Goal: Task Accomplishment & Management: Complete application form

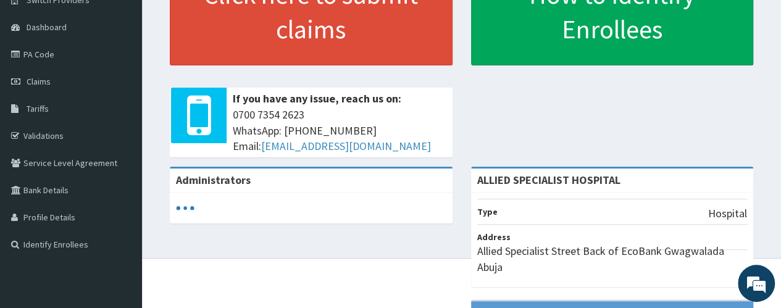
scroll to position [164, 0]
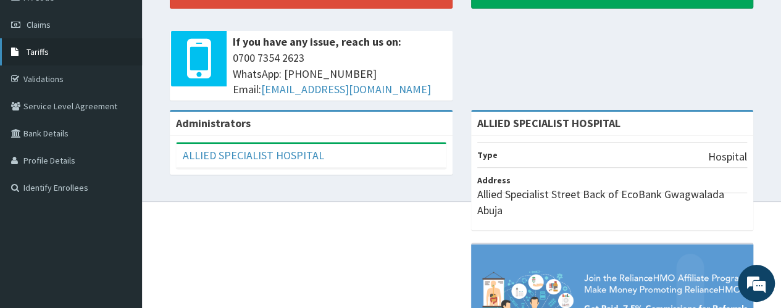
click at [49, 59] on link "Tariffs" at bounding box center [71, 51] width 142 height 27
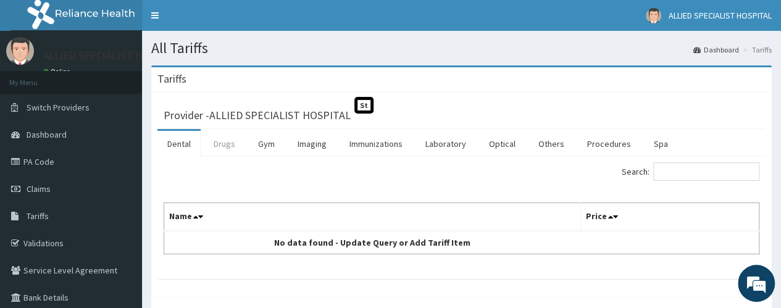
click at [225, 145] on link "Drugs" at bounding box center [224, 144] width 41 height 26
click at [550, 146] on link "Others" at bounding box center [552, 144] width 46 height 26
click at [58, 162] on link "PA Code" at bounding box center [71, 161] width 142 height 27
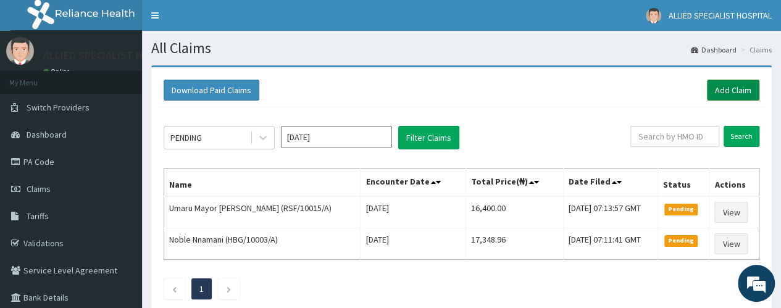
click at [729, 93] on link "Add Claim" at bounding box center [733, 90] width 52 height 21
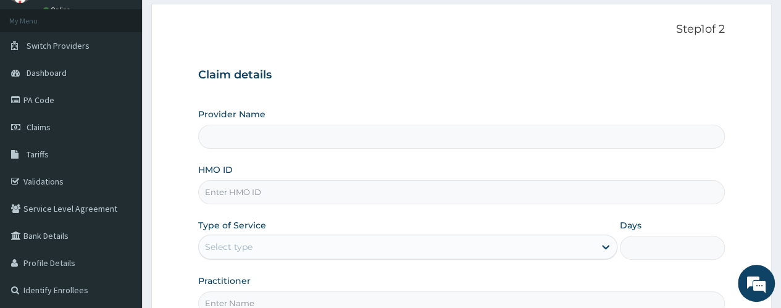
scroll to position [82, 0]
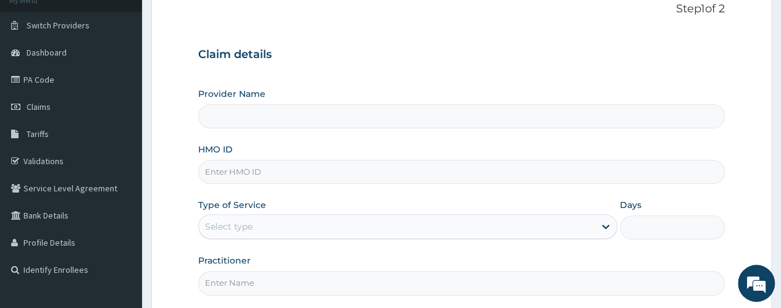
type input "ALLIED SPECIALIST HOSPITAL"
paste input "VIO/10097/A"
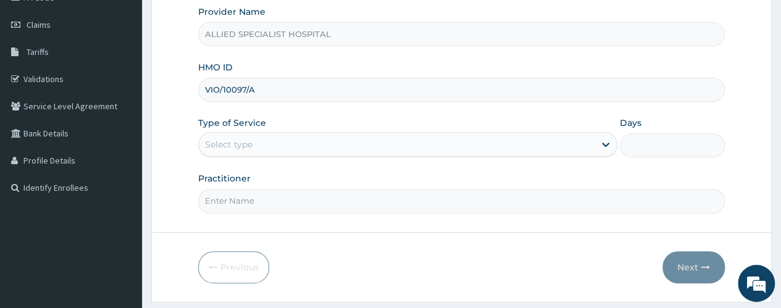
type input "VIO/10097/A"
click at [299, 145] on div "Select type" at bounding box center [397, 145] width 396 height 20
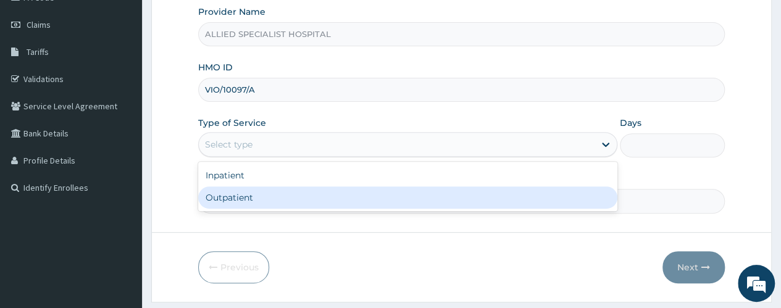
click at [268, 196] on div "Outpatient" at bounding box center [407, 197] width 419 height 22
type input "1"
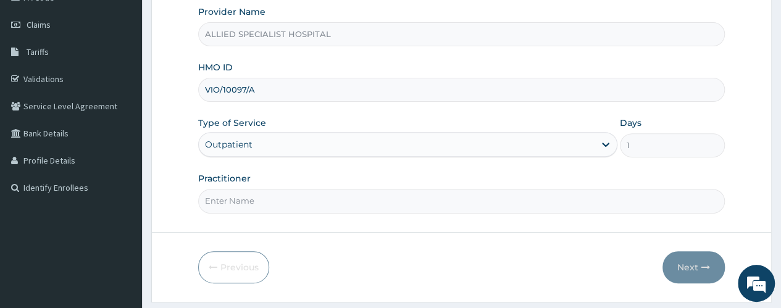
click at [268, 196] on input "Practitioner" at bounding box center [461, 201] width 527 height 24
type input "dr f"
click at [677, 263] on button "Next" at bounding box center [694, 267] width 62 height 32
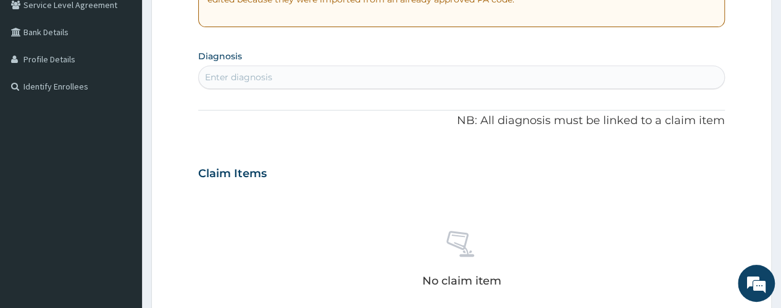
scroll to position [247, 0]
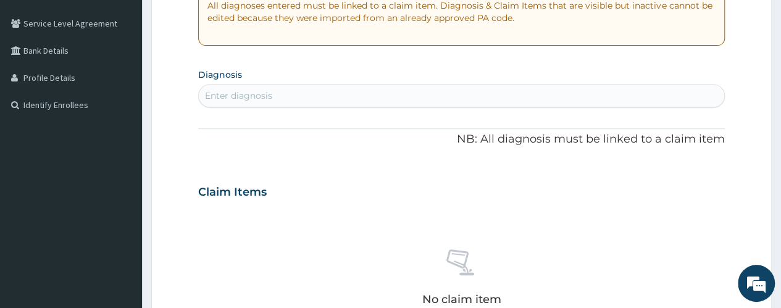
click at [256, 88] on div "Enter diagnosis" at bounding box center [461, 96] width 525 height 20
type input "[MEDICAL_DATA]"
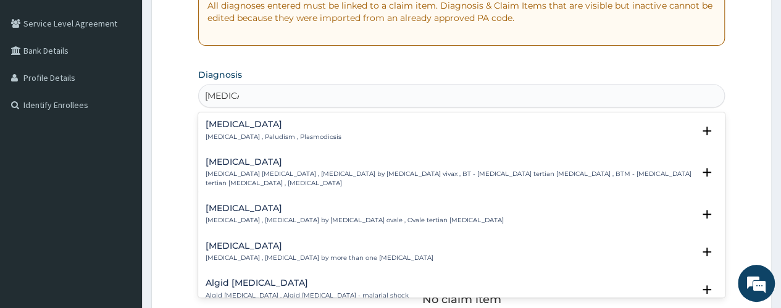
click at [251, 138] on p "[MEDICAL_DATA] , Paludism , Plasmodiosis" at bounding box center [274, 137] width 136 height 9
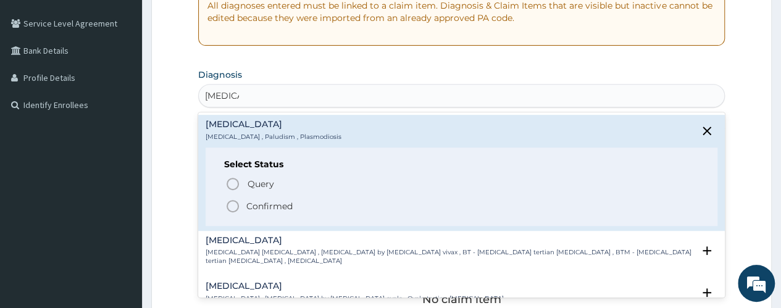
click at [236, 201] on circle "status option filled" at bounding box center [232, 206] width 11 height 11
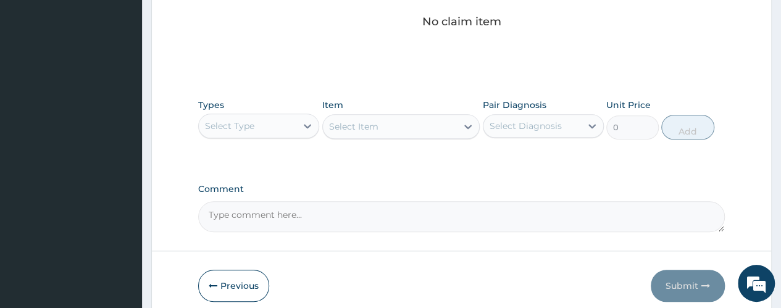
scroll to position [576, 0]
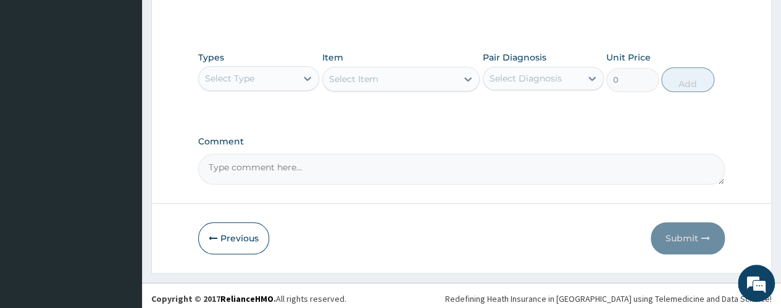
click at [262, 77] on div "Select Type" at bounding box center [248, 79] width 98 height 20
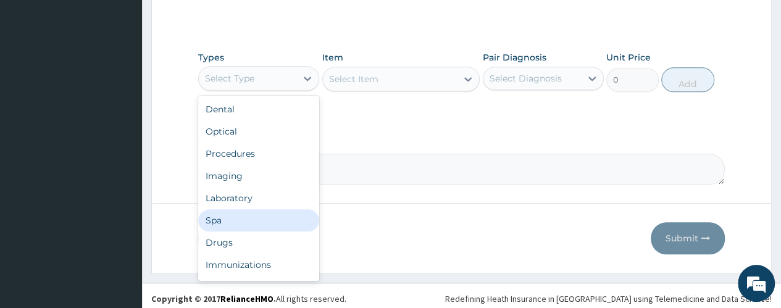
scroll to position [42, 0]
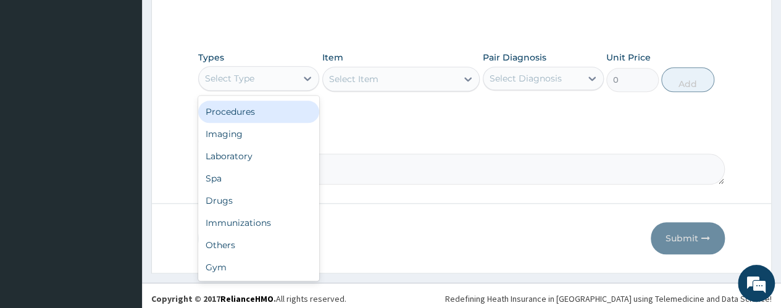
click at [244, 114] on div "Procedures" at bounding box center [258, 112] width 121 height 22
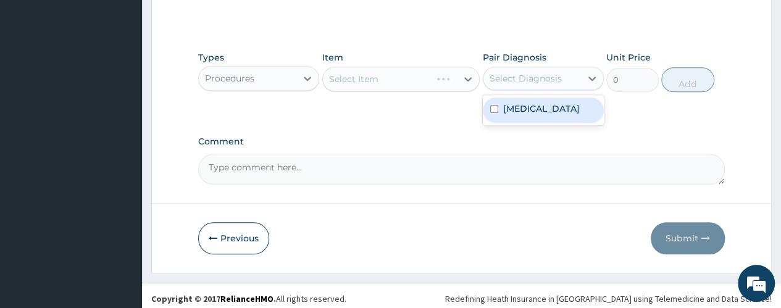
click at [537, 79] on div "Select Diagnosis" at bounding box center [526, 78] width 72 height 12
click at [524, 107] on label "[MEDICAL_DATA]" at bounding box center [541, 108] width 77 height 12
checkbox input "true"
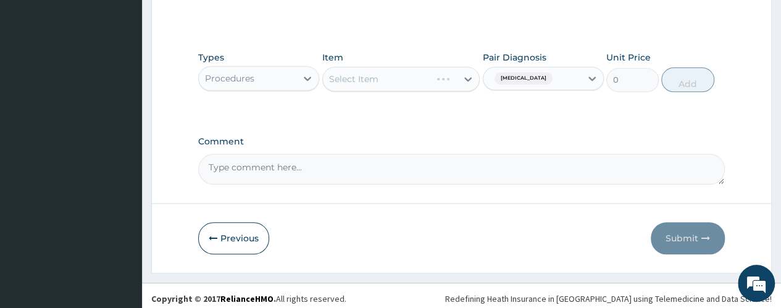
click at [408, 78] on div "Select Item" at bounding box center [401, 79] width 158 height 25
click at [408, 78] on div "Select Item" at bounding box center [390, 79] width 135 height 20
type input "g"
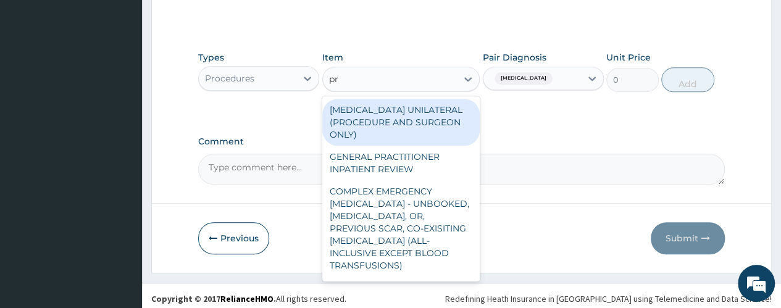
type input "pra"
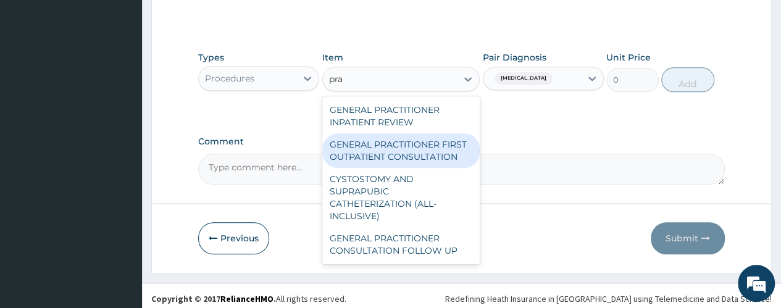
click at [381, 144] on div "GENERAL PRACTITIONER FIRST OUTPATIENT CONSULTATION" at bounding box center [401, 150] width 158 height 35
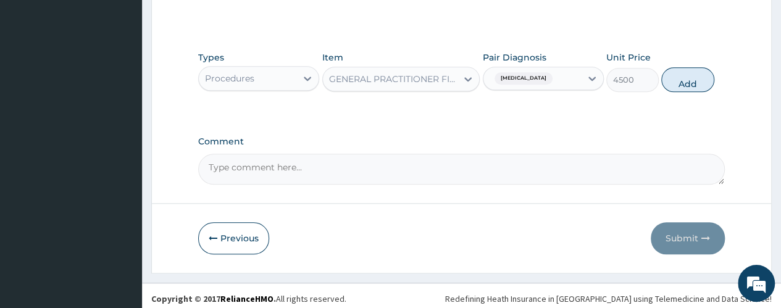
click at [263, 72] on div "Procedures" at bounding box center [248, 79] width 98 height 20
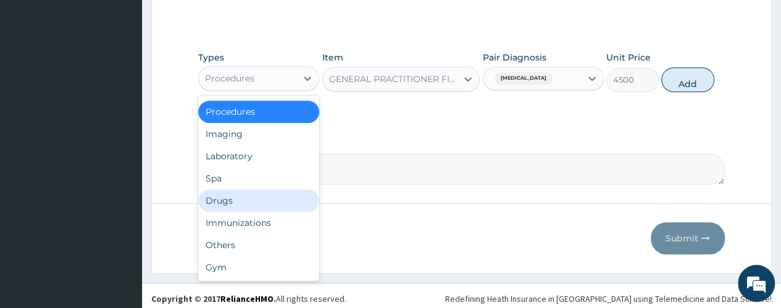
click at [249, 196] on div "Drugs" at bounding box center [258, 201] width 121 height 22
type input "0"
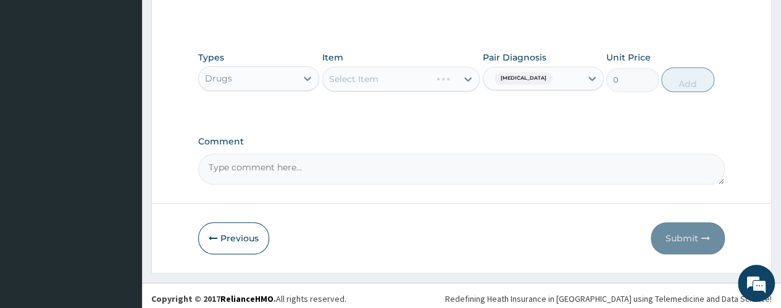
click at [401, 82] on div "Select Item" at bounding box center [401, 79] width 158 height 25
click at [401, 82] on div "Select Item" at bounding box center [390, 79] width 135 height 20
click at [401, 73] on div "Select Item" at bounding box center [390, 79] width 135 height 20
type input "coartem"
